Goal: Check status: Check status

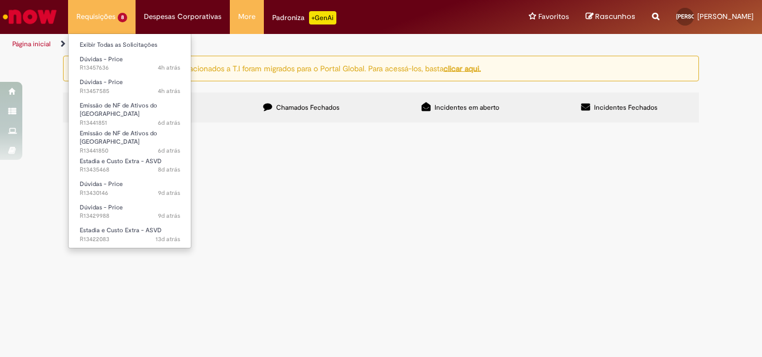
click at [105, 10] on li "Requisições 8 Exibir Todas as Solicitações Dúvidas - Price 4h atrás 4 horas atr…" at bounding box center [101, 16] width 67 height 33
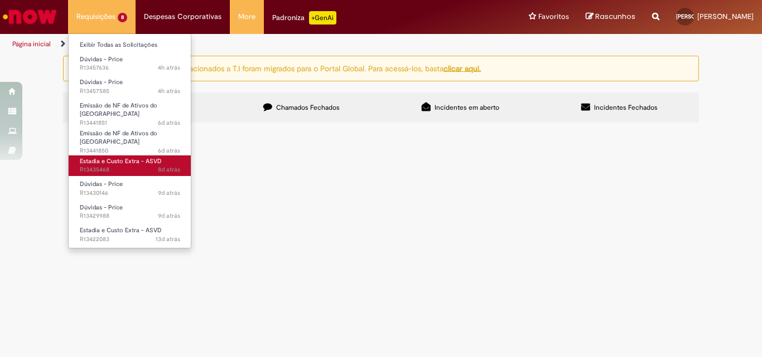
click at [130, 166] on span "8d atrás 8 dias atrás R13435468" at bounding box center [130, 170] width 100 height 9
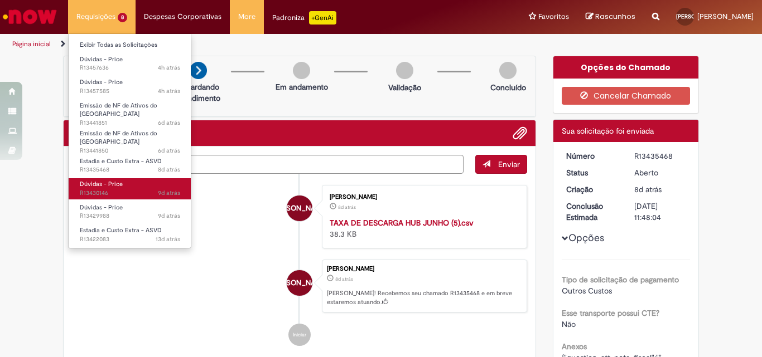
click at [132, 178] on link "Dúvidas - Price 9d atrás 9 dias atrás R13430146" at bounding box center [130, 188] width 123 height 21
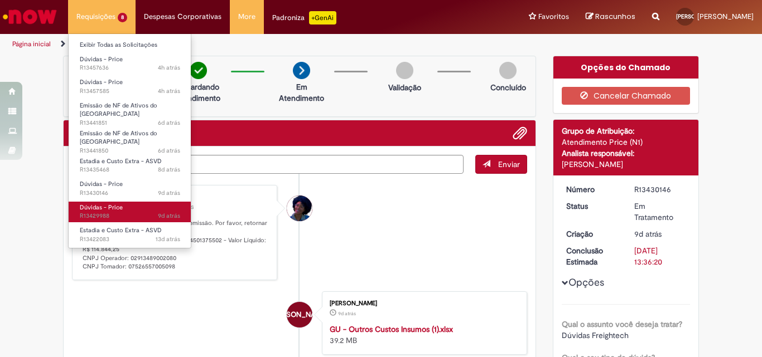
click at [129, 212] on span "9d atrás 9 dias atrás R13429988" at bounding box center [130, 216] width 100 height 9
